Goal: Task Accomplishment & Management: Complete application form

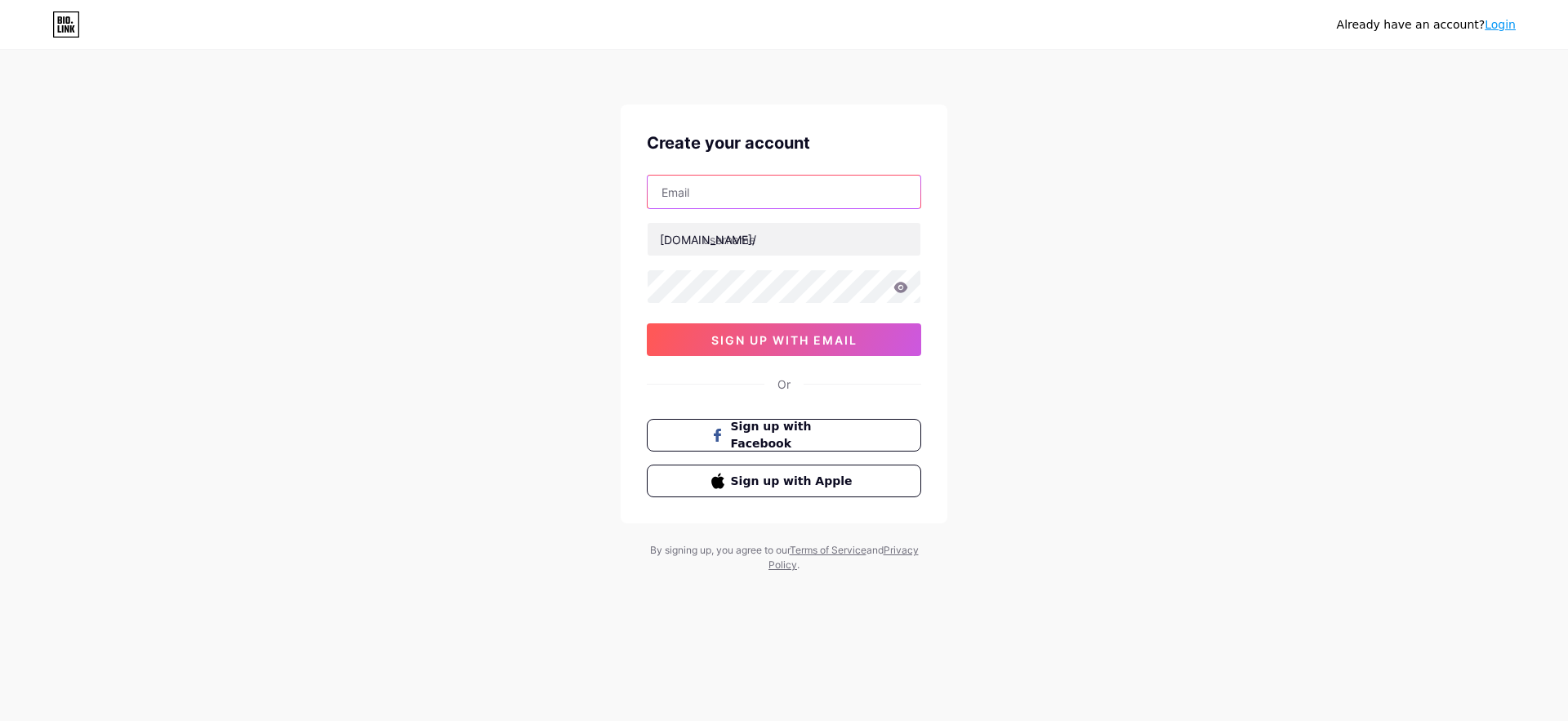
click at [760, 190] on input "text" at bounding box center [784, 192] width 272 height 33
type input "[EMAIL_ADDRESS][DOMAIN_NAME]"
type input "equilibriumplus"
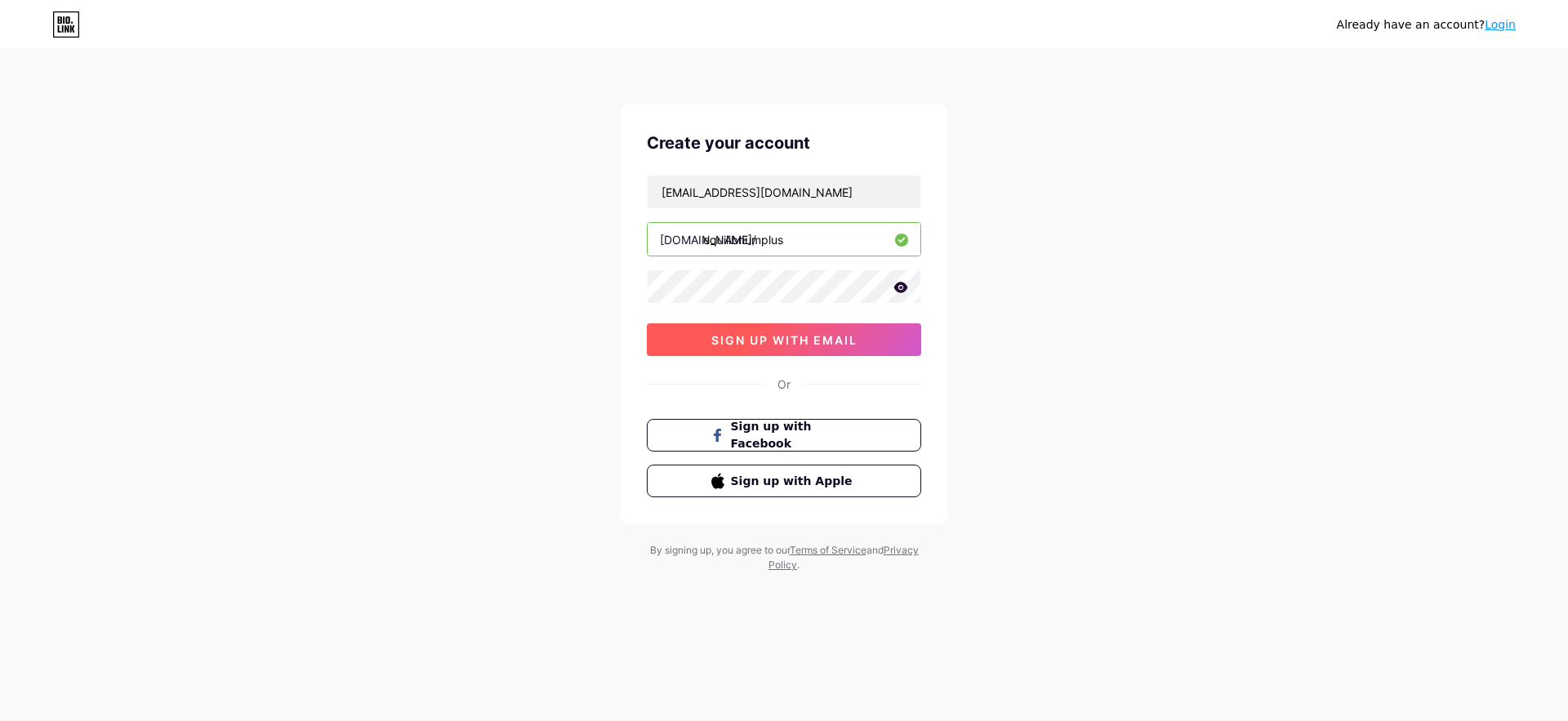
click at [816, 342] on span "sign up with email" at bounding box center [784, 339] width 146 height 14
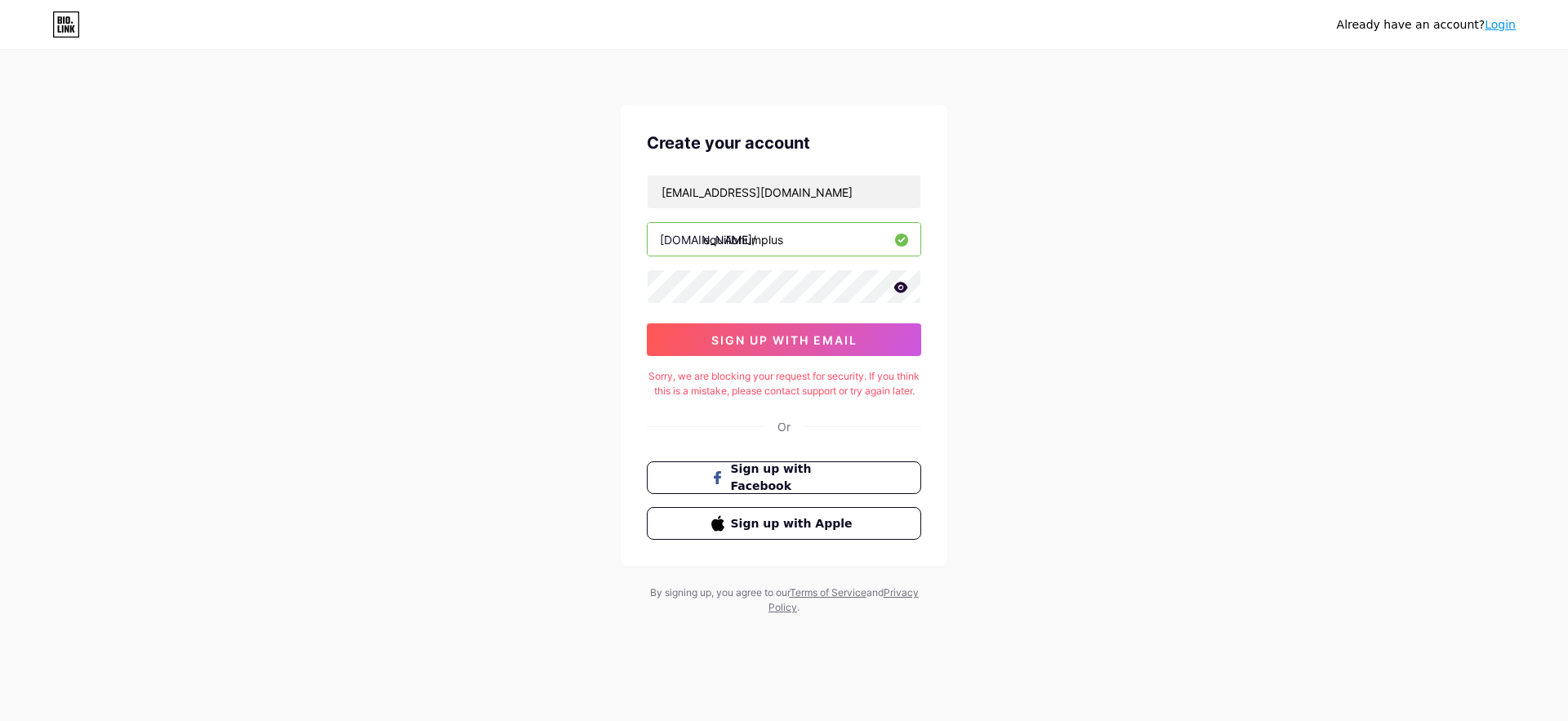
click at [836, 391] on div "Sorry, we are blocking your request for security. If you think this is a mistak…" at bounding box center [784, 384] width 274 height 29
click at [828, 376] on body "Already have an account? Login Create your account [EMAIL_ADDRESS][DOMAIN_NAME]…" at bounding box center [784, 430] width 1568 height 861
click at [808, 435] on div "Or" at bounding box center [784, 426] width 274 height 17
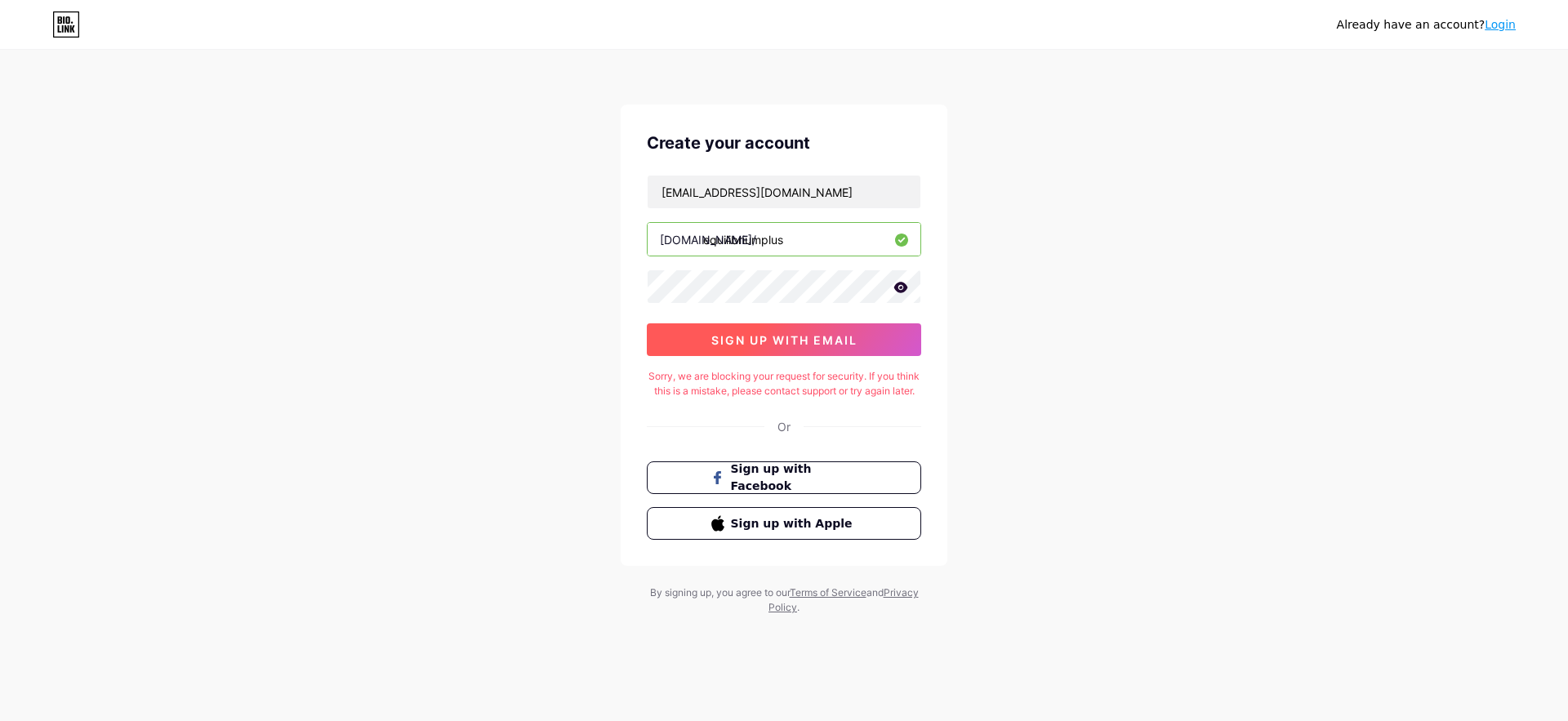
click at [731, 355] on div "Create your account [EMAIL_ADDRESS][DOMAIN_NAME] [DOMAIN_NAME]/ equilibriumplus…" at bounding box center [784, 334] width 326 height 461
click at [738, 340] on span "sign up with email" at bounding box center [784, 339] width 146 height 14
click at [823, 416] on div "Create your account [EMAIL_ADDRESS][DOMAIN_NAME] [DOMAIN_NAME]/ equilibriumplus…" at bounding box center [784, 334] width 326 height 461
click at [71, 27] on icon at bounding box center [72, 29] width 5 height 7
